Goal: Navigation & Orientation: Find specific page/section

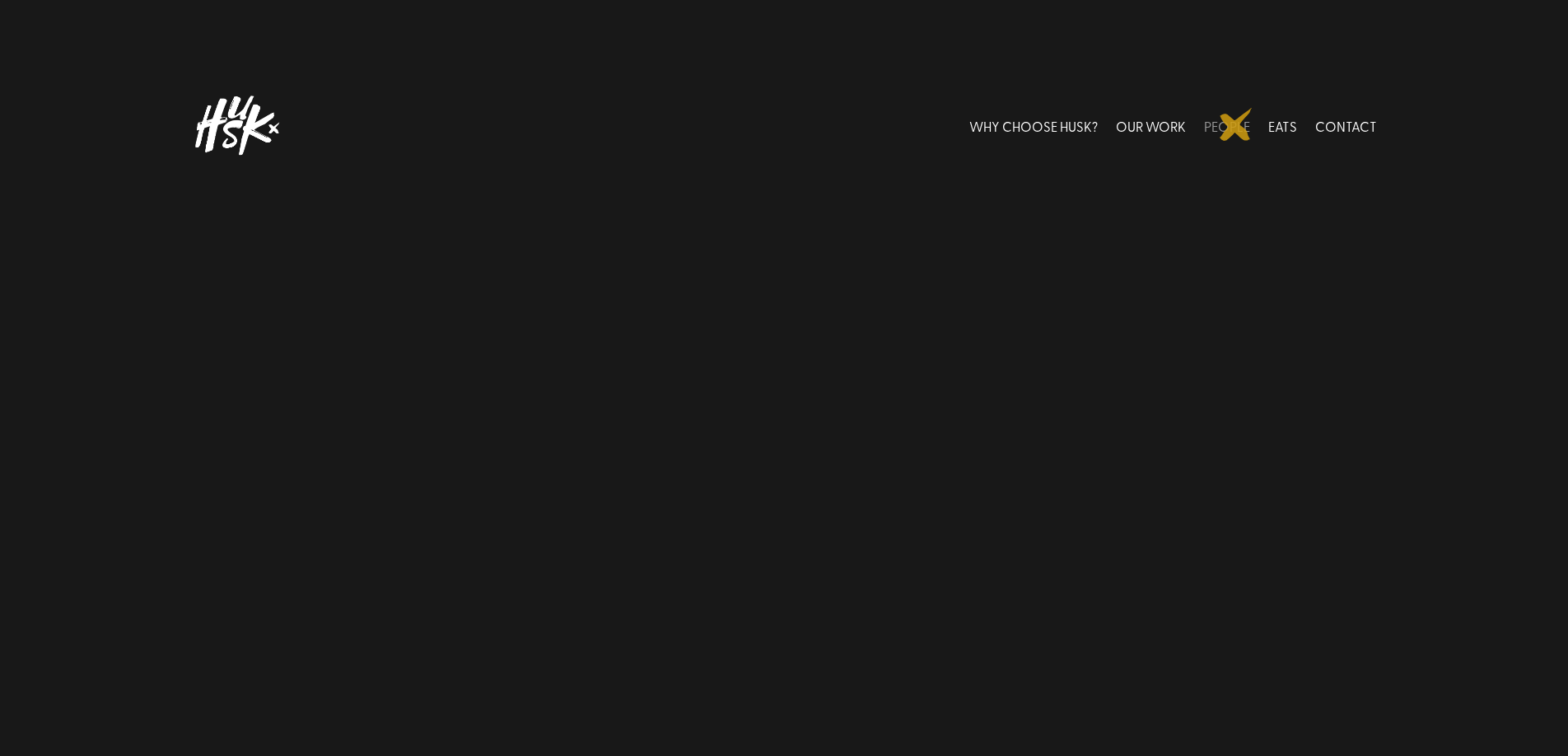
click at [1236, 126] on link "PEOPLE" at bounding box center [1228, 126] width 46 height 73
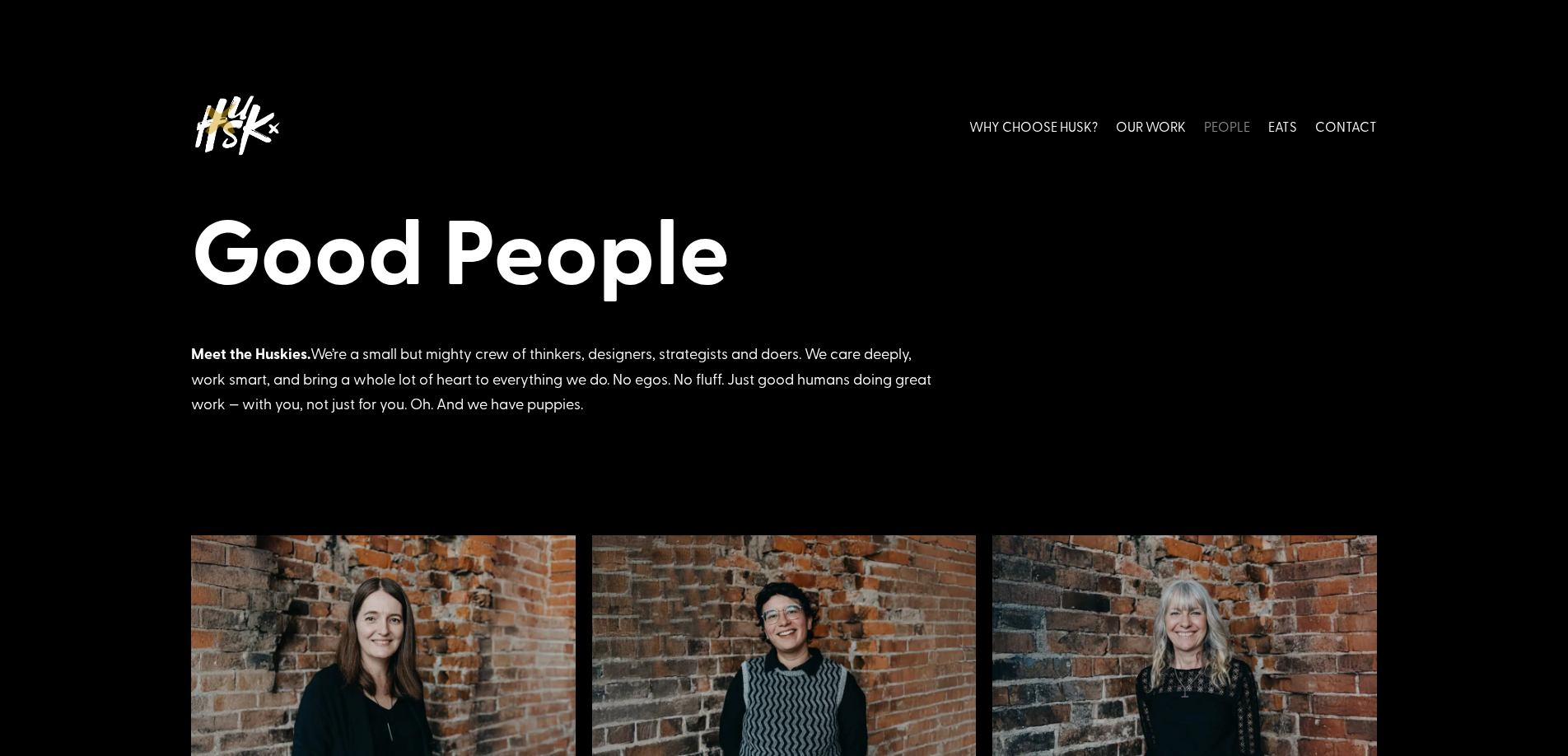
click at [231, 128] on img at bounding box center [237, 126] width 91 height 73
